Goal: Information Seeking & Learning: Learn about a topic

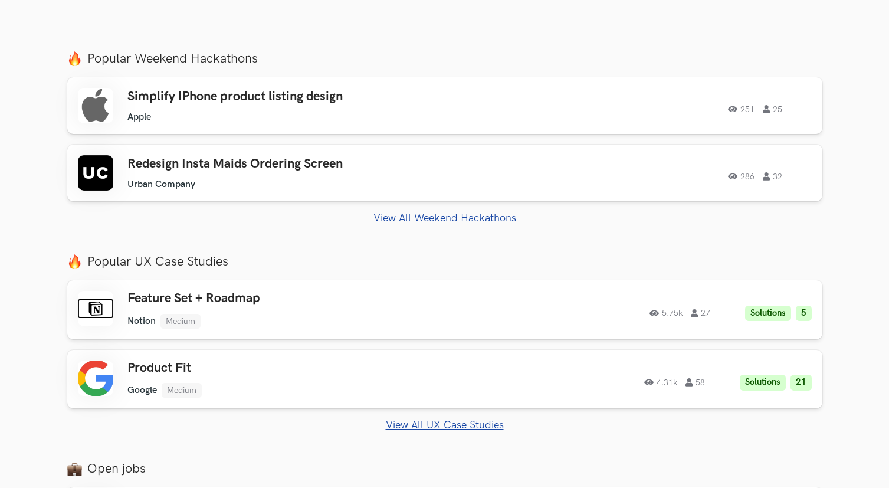
scroll to position [434, 0]
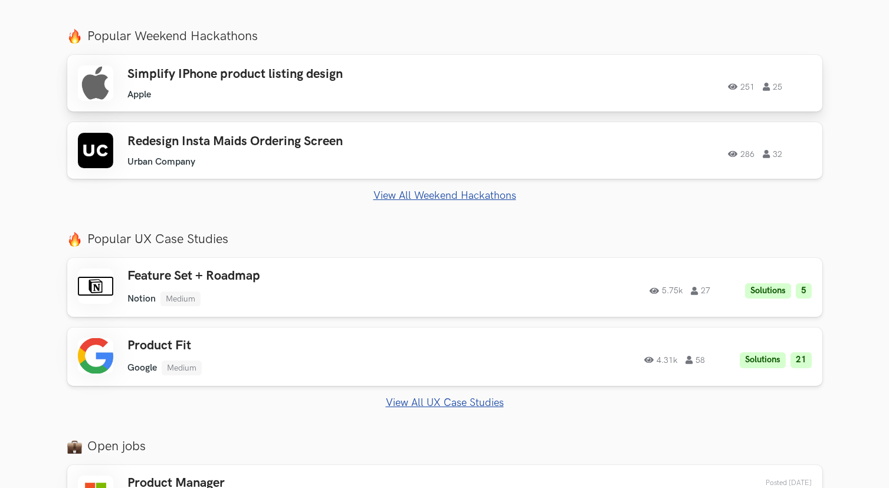
click at [600, 93] on div "Simplify IPhone product listing design Apple Apple 251 25 251 25" at bounding box center [445, 83] width 734 height 35
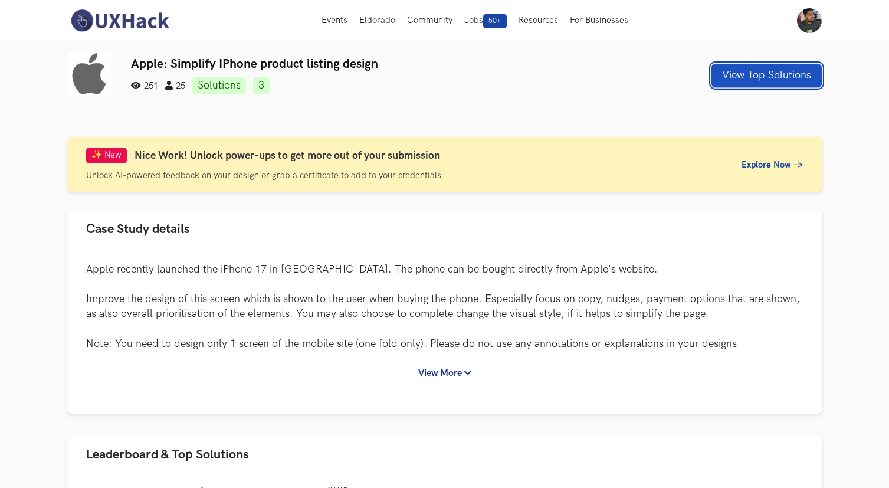
click at [788, 80] on button "View Top Solutions" at bounding box center [767, 76] width 110 height 24
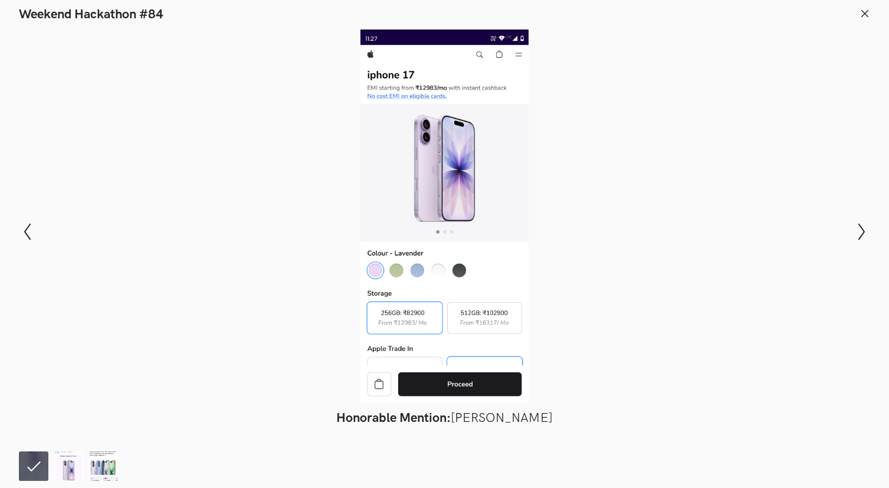
click at [864, 8] on icon at bounding box center [865, 13] width 11 height 11
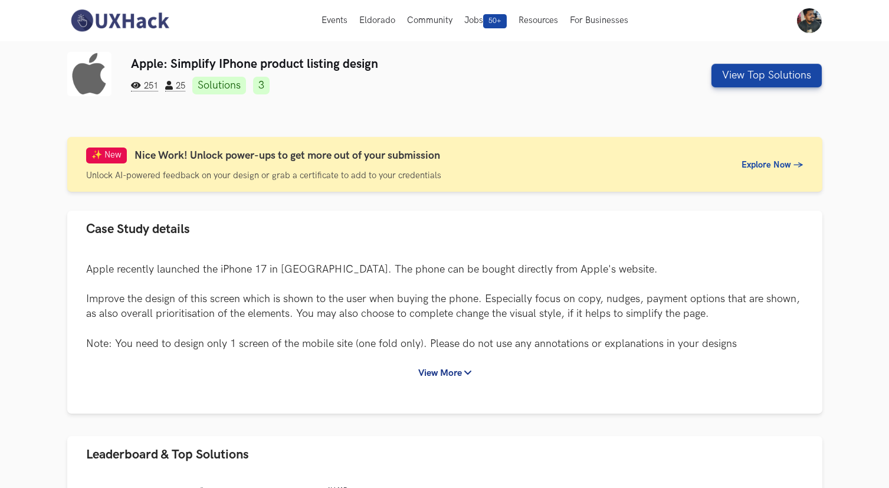
click at [105, 13] on img at bounding box center [119, 20] width 105 height 25
